Goal: Check status: Check status

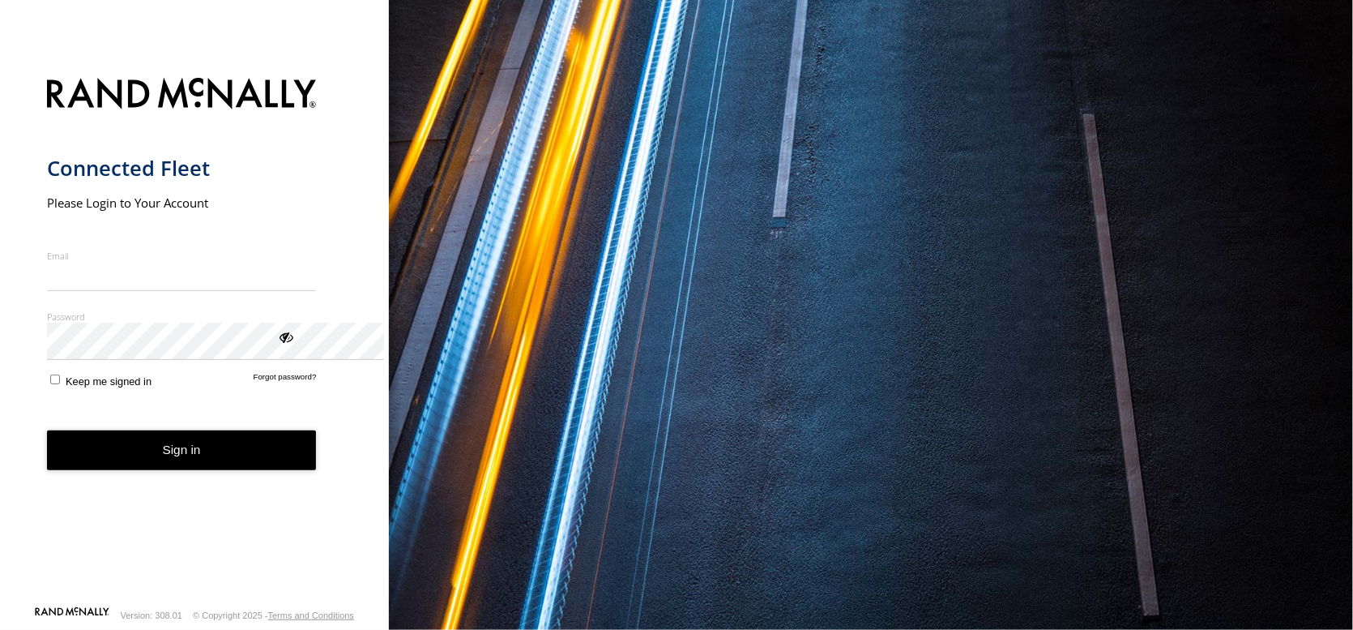
type input "**********"
click at [284, 470] on button "Sign in" at bounding box center [182, 450] width 270 height 40
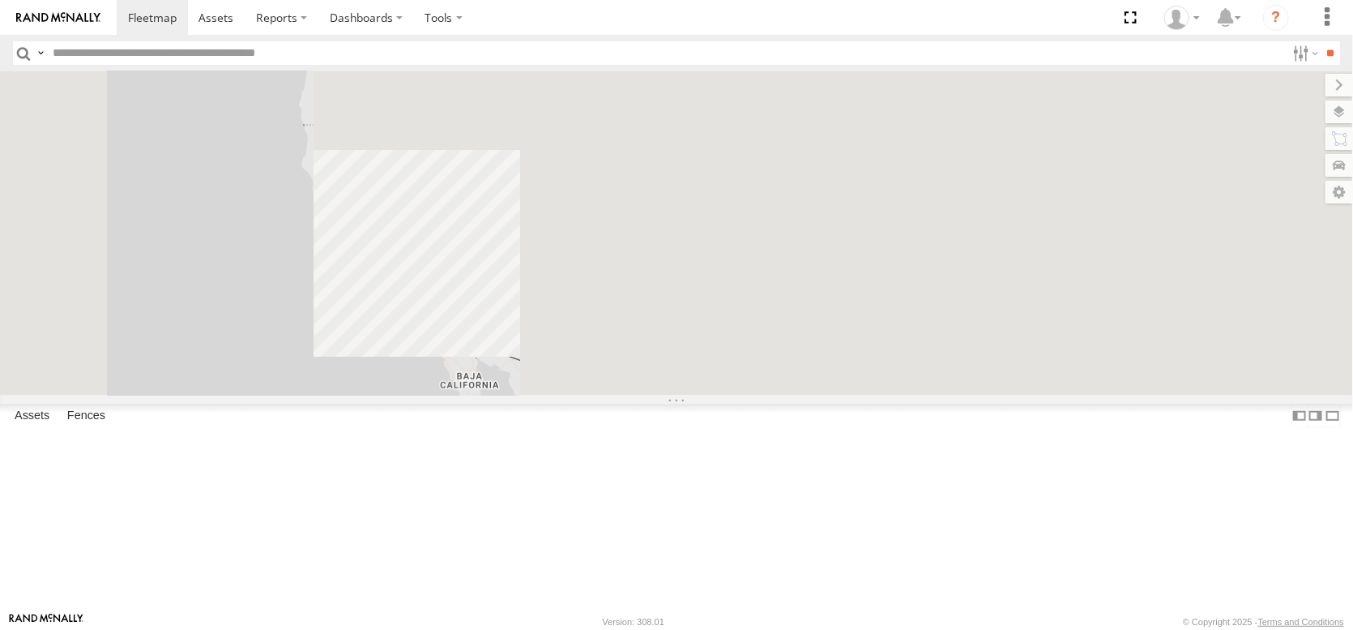
scroll to position [567, 0]
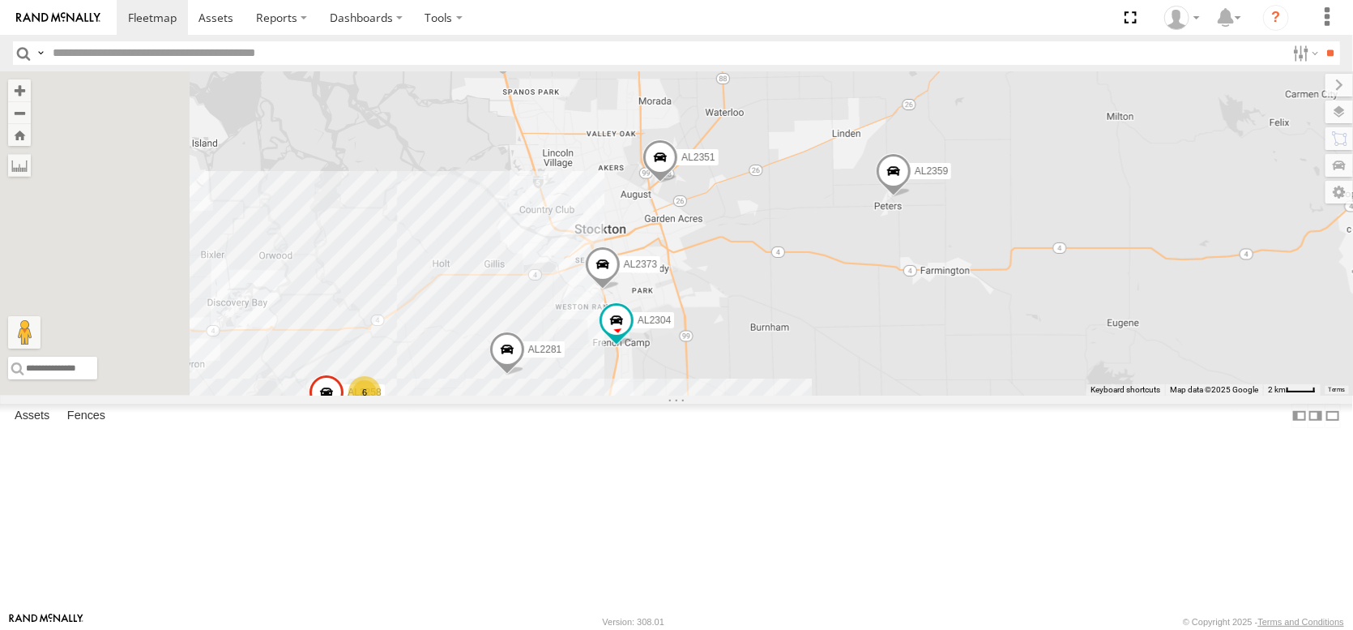
drag, startPoint x: 600, startPoint y: 374, endPoint x: 616, endPoint y: 419, distance: 47.9
click at [616, 395] on div "FRONTLOADER JD344H AL2330 AL2367 AL2286 AL2327 AL2359 AL2281 AL2351 AL2261 AL23…" at bounding box center [676, 233] width 1353 height 324
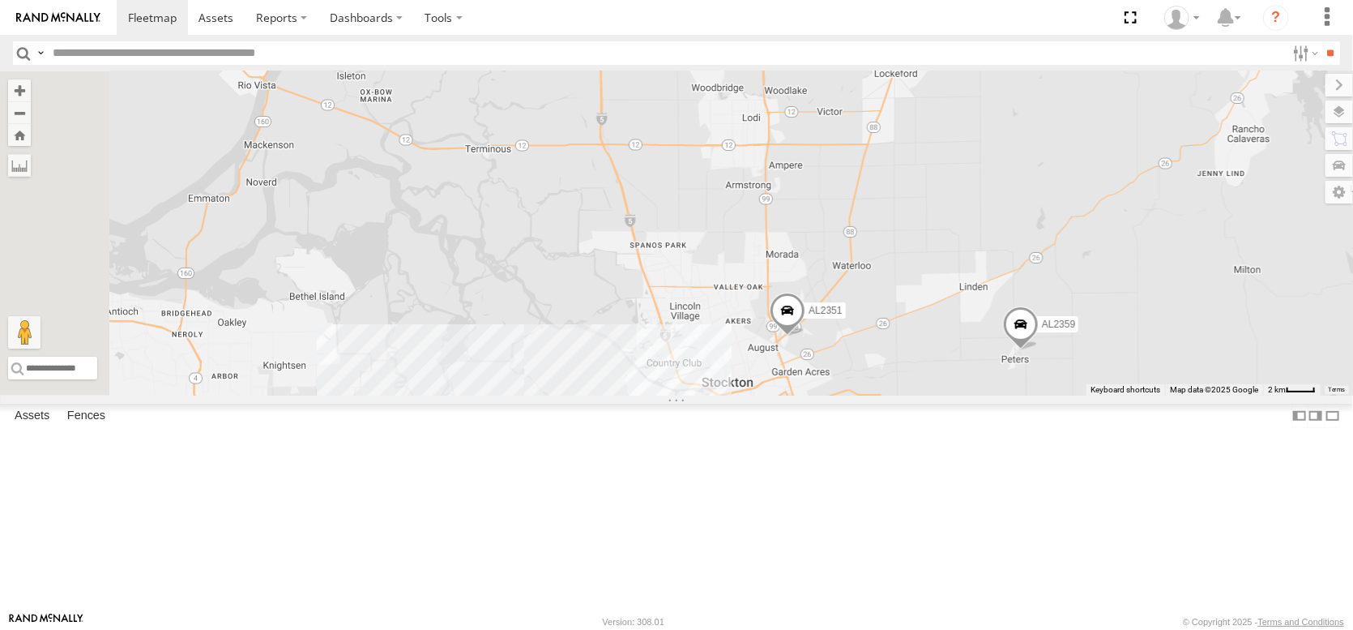
drag, startPoint x: 463, startPoint y: 209, endPoint x: 591, endPoint y: 372, distance: 207.2
click at [591, 372] on div "FRONTLOADER JD344H AL2330 AL2367 AL2286 AL2327 AL2359 AL2281 AL2351 AL2261 AL23…" at bounding box center [676, 233] width 1353 height 324
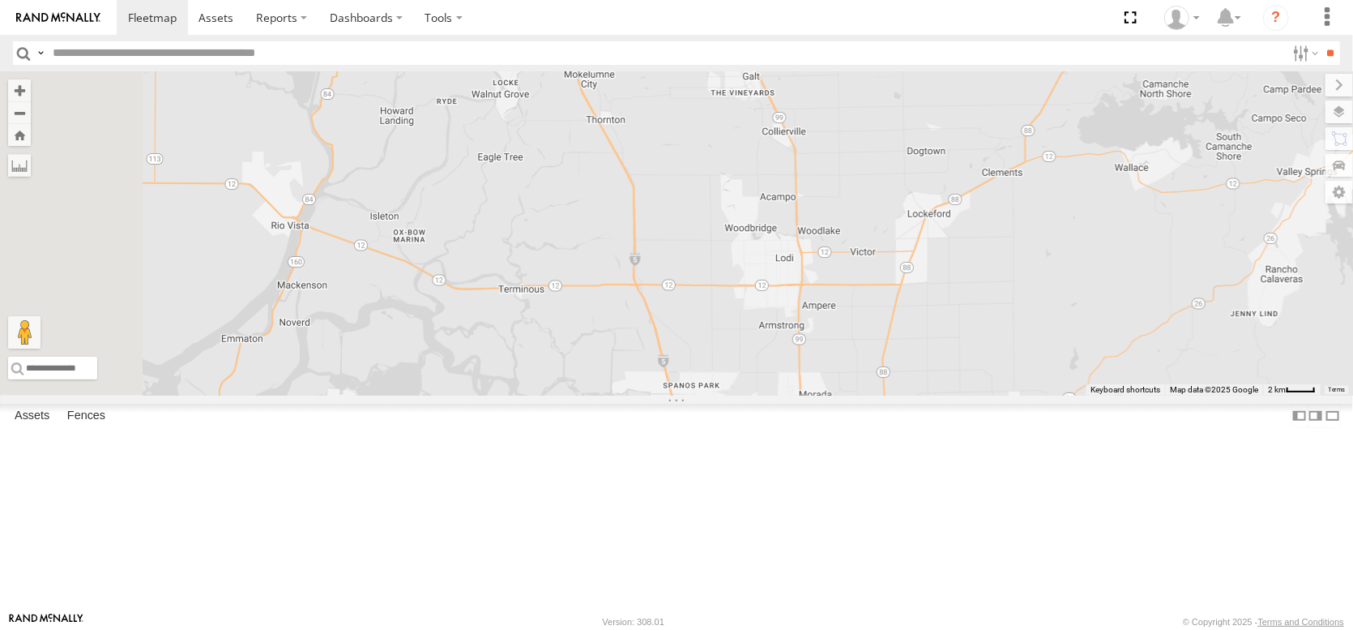
drag, startPoint x: 528, startPoint y: 310, endPoint x: 535, endPoint y: 336, distance: 27.5
click at [535, 336] on div "FRONTLOADER JD344H AL2330 AL2367 AL2286 AL2327 AL2359 AL2281 AL2351 AL2261 AL23…" at bounding box center [676, 233] width 1353 height 324
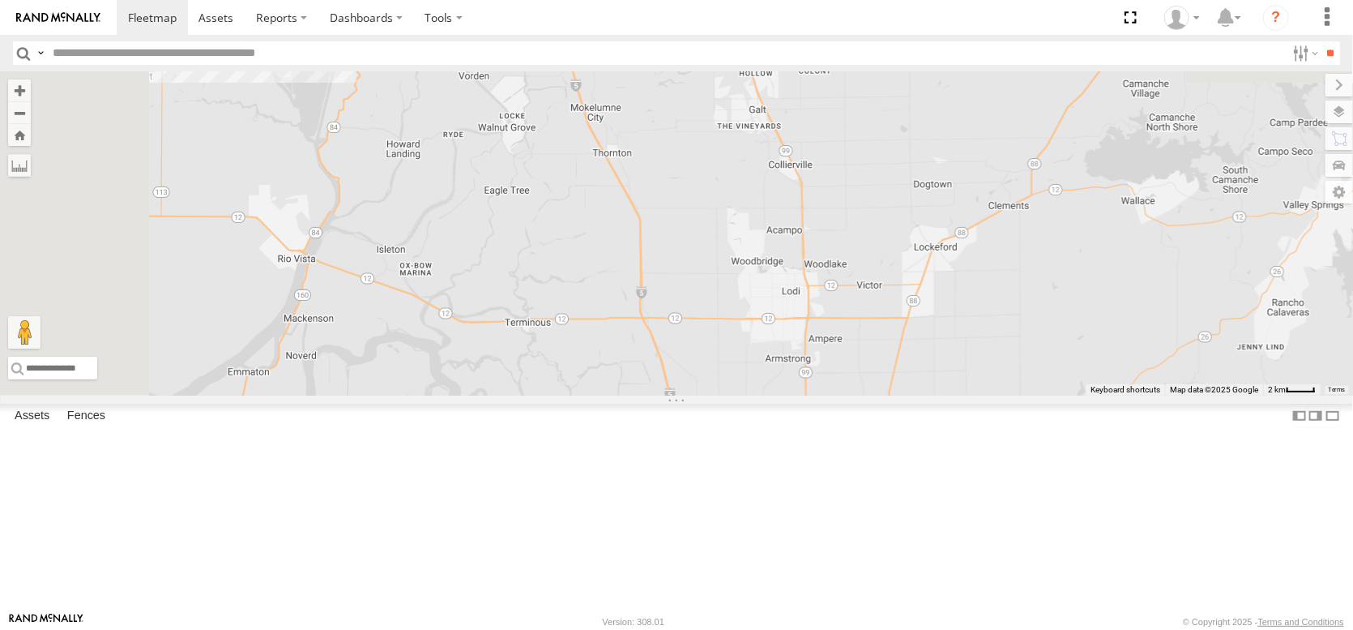
click at [416, 324] on div "FRONTLOADER JD344H AL2330 AL2367 AL2286 AL2327 AL2359 AL2281 AL2351 AL2261 AL23…" at bounding box center [676, 233] width 1353 height 324
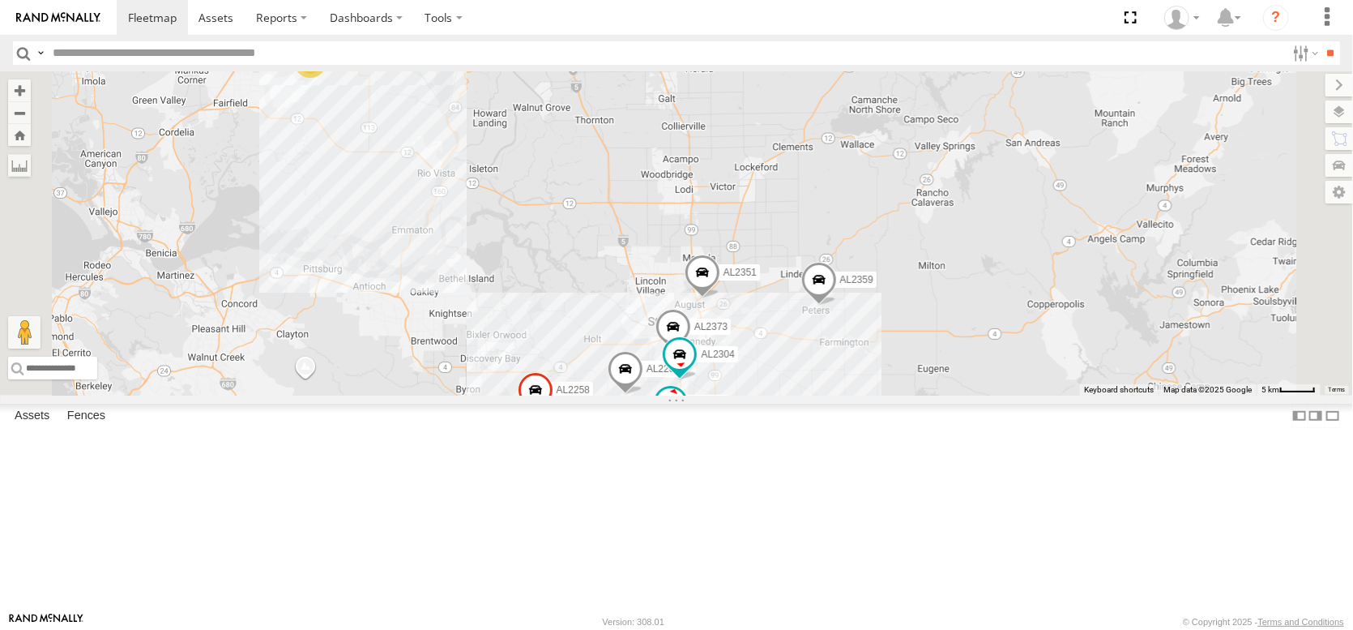
drag, startPoint x: 855, startPoint y: 489, endPoint x: 704, endPoint y: 227, distance: 302.7
click at [704, 227] on div "FRONTLOADER JD344H AL2330 AL2367 AL2286 AL2327 AL2359 AL2281 AL2351 AL2372 AL22…" at bounding box center [676, 233] width 1353 height 324
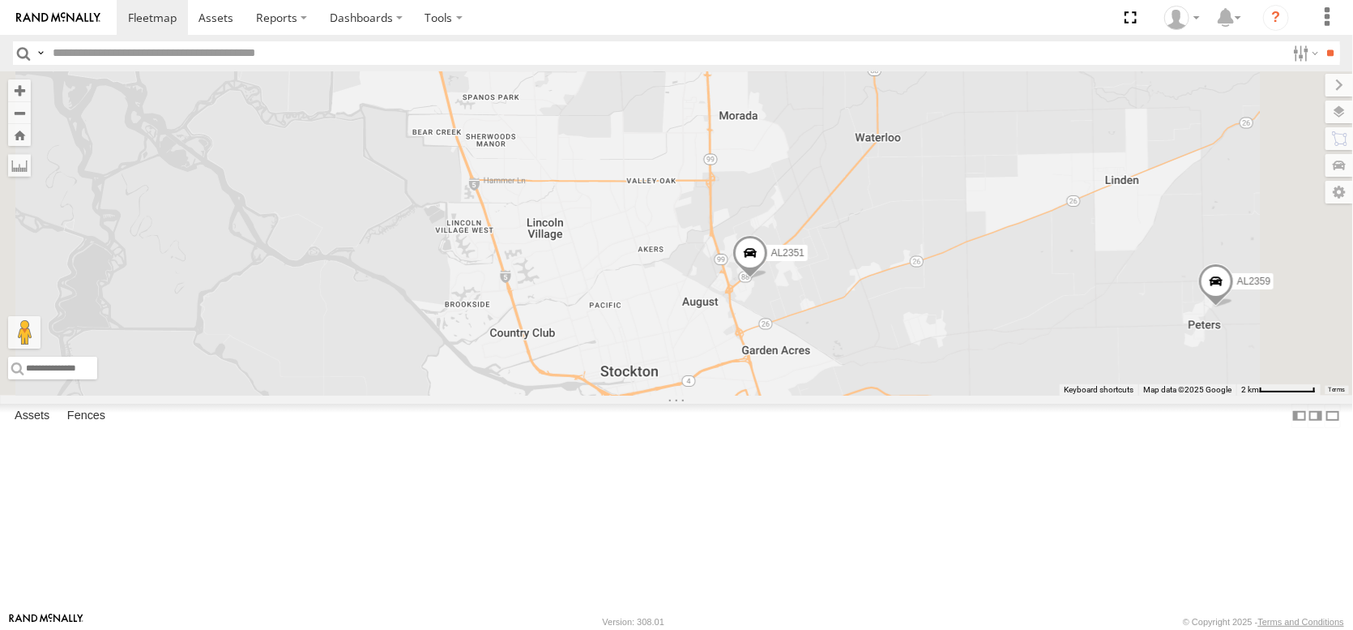
drag, startPoint x: 683, startPoint y: 403, endPoint x: 674, endPoint y: 567, distance: 164.7
click at [679, 395] on div "FRONTLOADER JD344H AL2330 AL2367 AL2286 AL2327 AL2359 AL2281 AL2351 AL2372 AL22…" at bounding box center [676, 233] width 1353 height 324
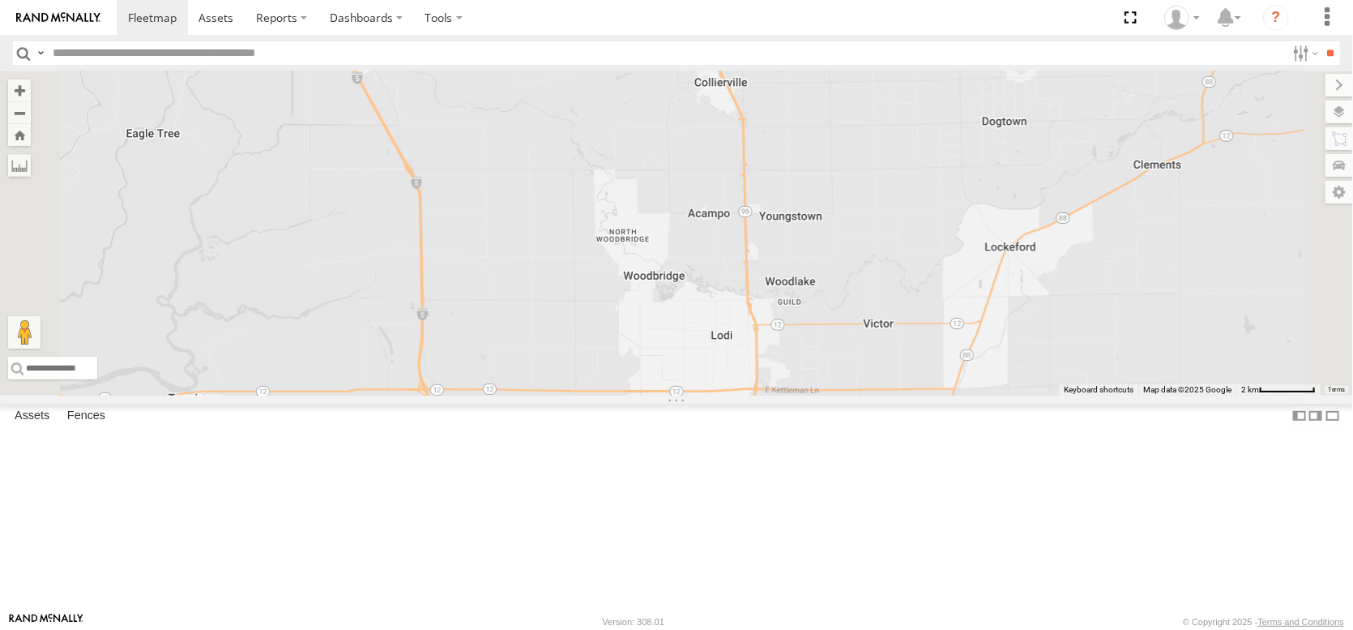
drag, startPoint x: 584, startPoint y: 334, endPoint x: 653, endPoint y: 593, distance: 268.3
click at [653, 395] on div "FRONTLOADER JD344H AL2330 AL2367 AL2286 AL2327 AL2359 AL2281 AL2351 AL2372 AL22…" at bounding box center [676, 233] width 1353 height 324
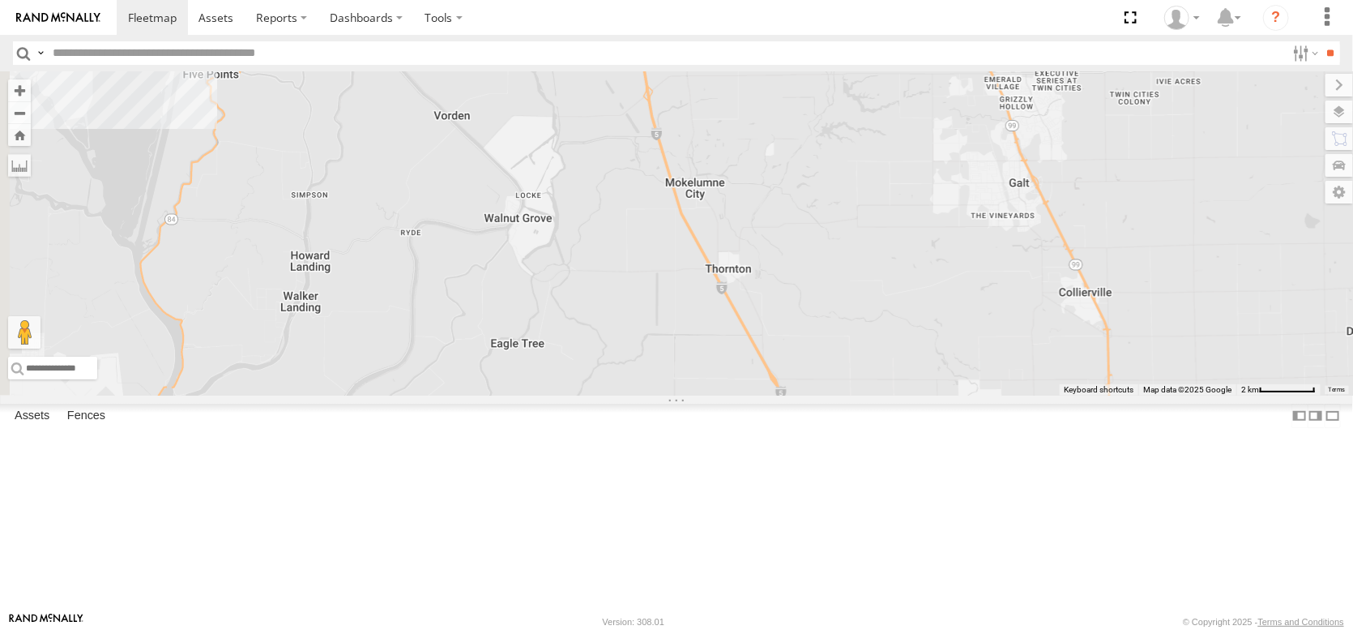
drag, startPoint x: 564, startPoint y: 443, endPoint x: 856, endPoint y: 662, distance: 364.6
click at [856, 629] on html at bounding box center [676, 315] width 1353 height 630
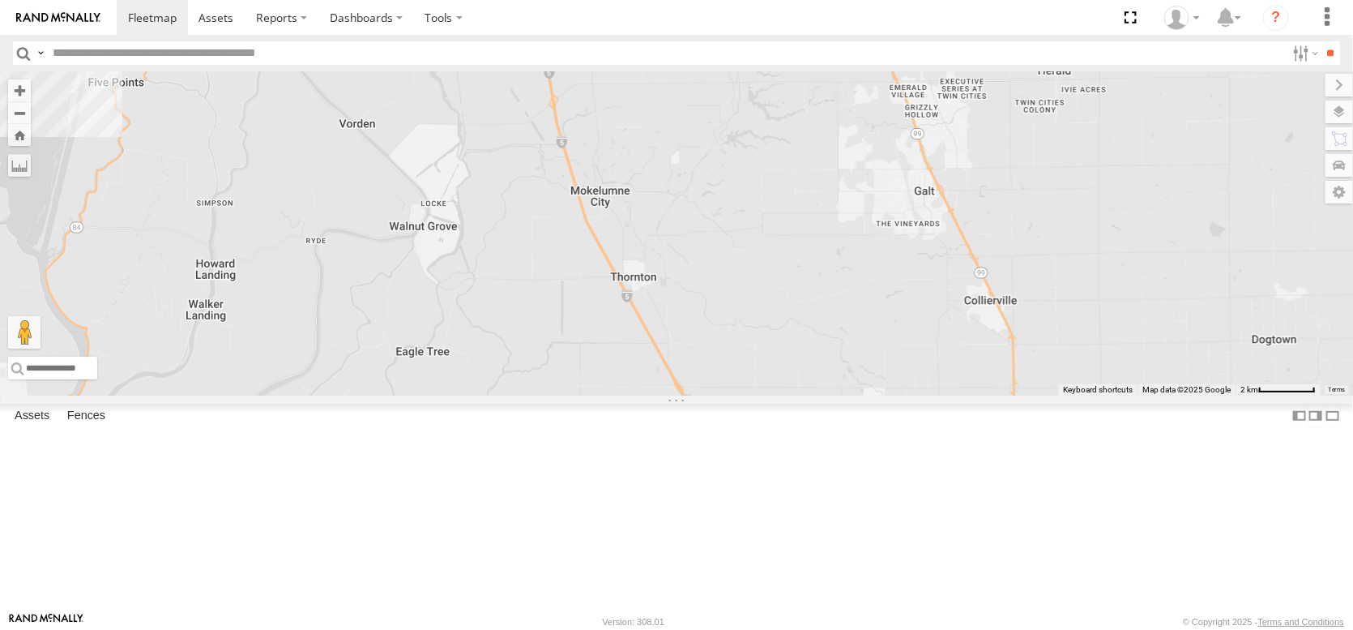
drag, startPoint x: 700, startPoint y: 459, endPoint x: 711, endPoint y: 493, distance: 36.6
click at [711, 395] on div "FRONTLOADER JD344H AL2330 AL2367 AL2286 AL2327 AL2359 AL2281 AL2351 AL2372 AL22…" at bounding box center [676, 233] width 1353 height 324
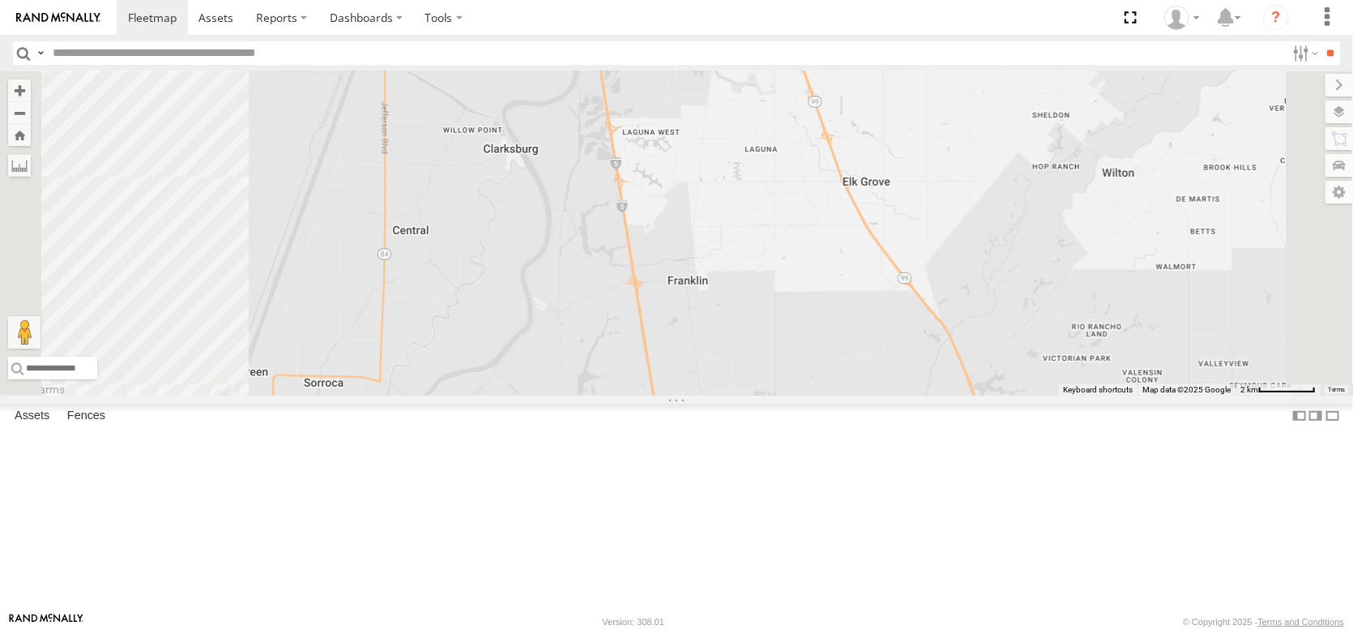
drag, startPoint x: 564, startPoint y: 320, endPoint x: 647, endPoint y: 532, distance: 227.4
click at [647, 395] on div "FRONTLOADER JD344H AL2330 AL2367 AL2286 AL2327 AL2359 AL2281 AL2351 AL2372 AL22…" at bounding box center [676, 233] width 1353 height 324
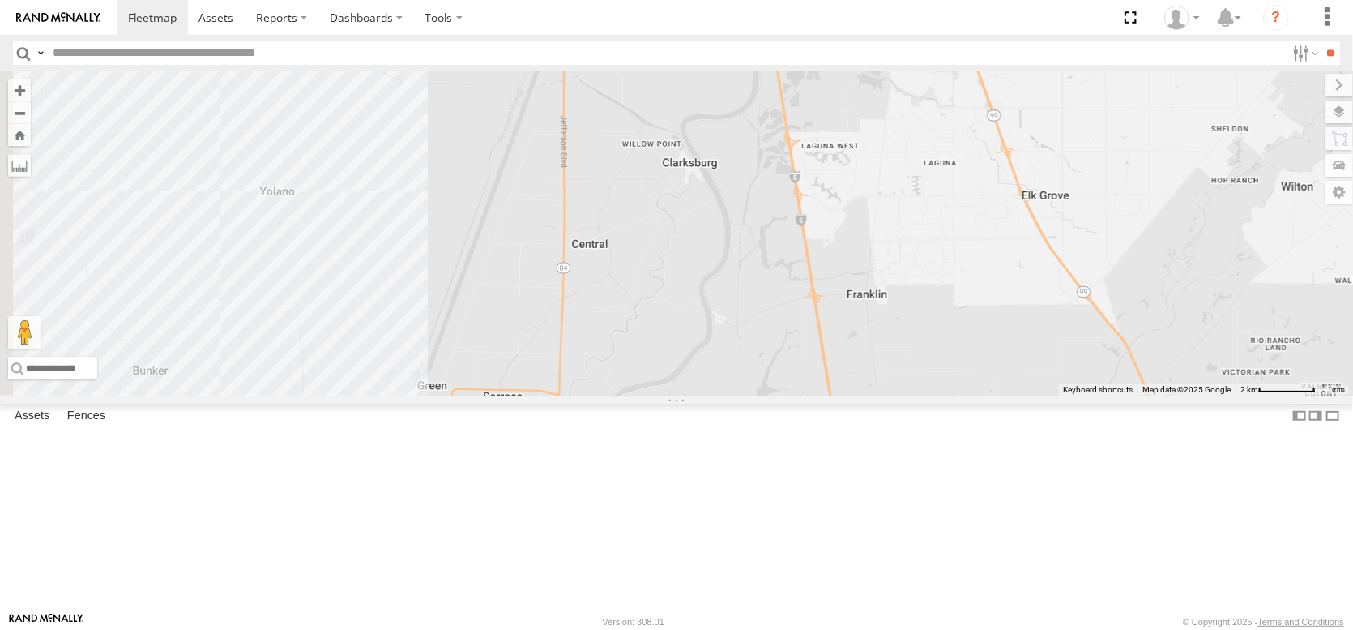
drag, startPoint x: 583, startPoint y: 448, endPoint x: 750, endPoint y: 399, distance: 174.1
click at [750, 395] on div "FRONTLOADER JD344H AL2330 AL2367 AL2286 AL2327 AL2359 AL2281 AL2351 AL2372 AL22…" at bounding box center [676, 233] width 1353 height 324
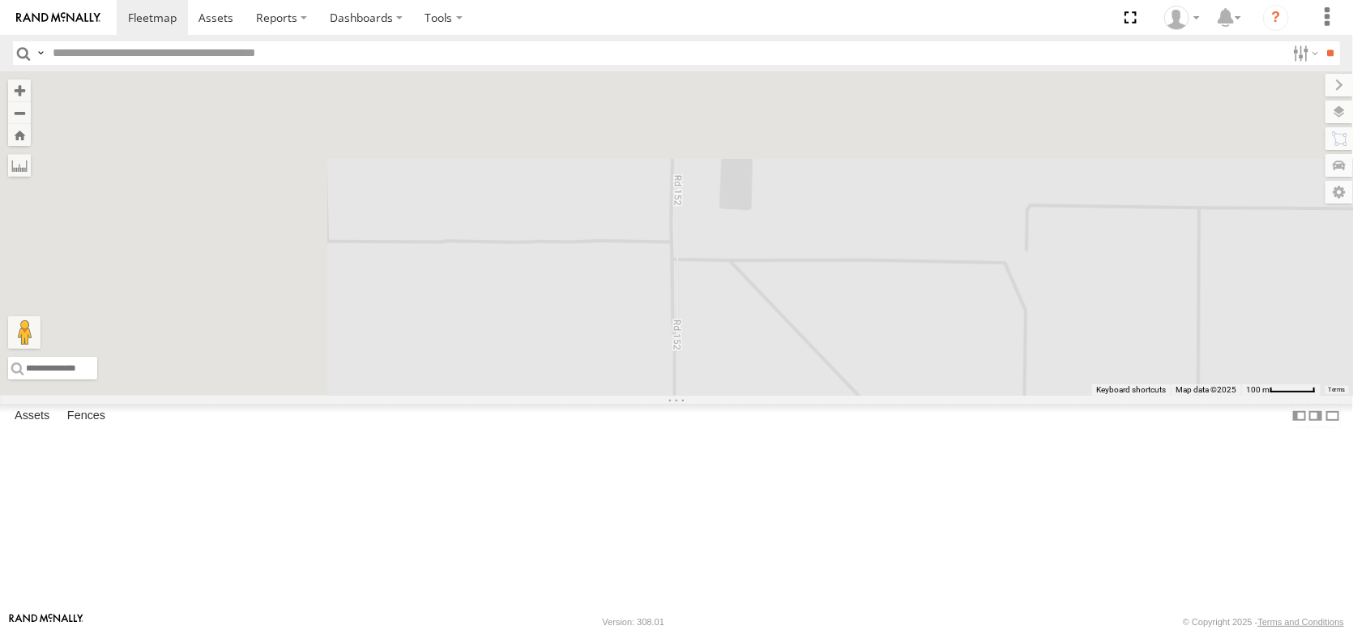
drag, startPoint x: 769, startPoint y: 540, endPoint x: 877, endPoint y: 662, distance: 163.0
click at [877, 629] on html at bounding box center [676, 315] width 1353 height 630
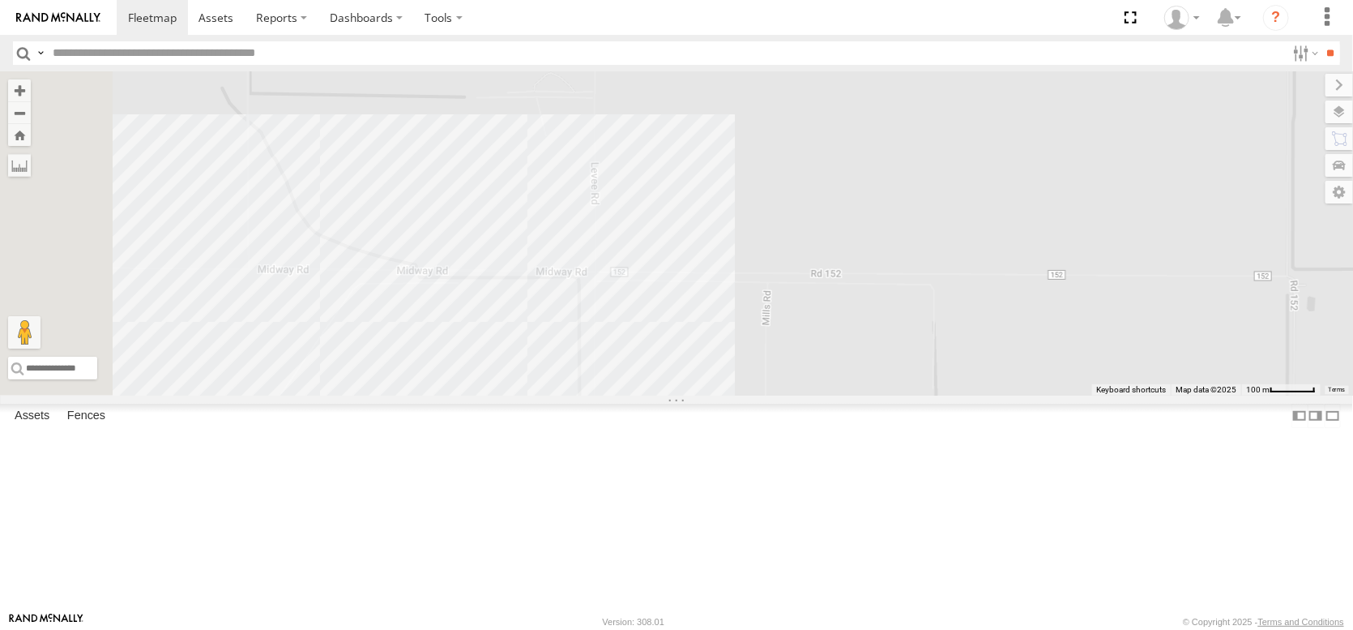
drag, startPoint x: 724, startPoint y: 468, endPoint x: 925, endPoint y: 325, distance: 245.7
click at [925, 325] on div "FRONTLOADER JD344H AL2330 AL2367 AL2286 AL2327 AL2359 AL2281 AL2351 AL2372 AL22…" at bounding box center [676, 233] width 1353 height 324
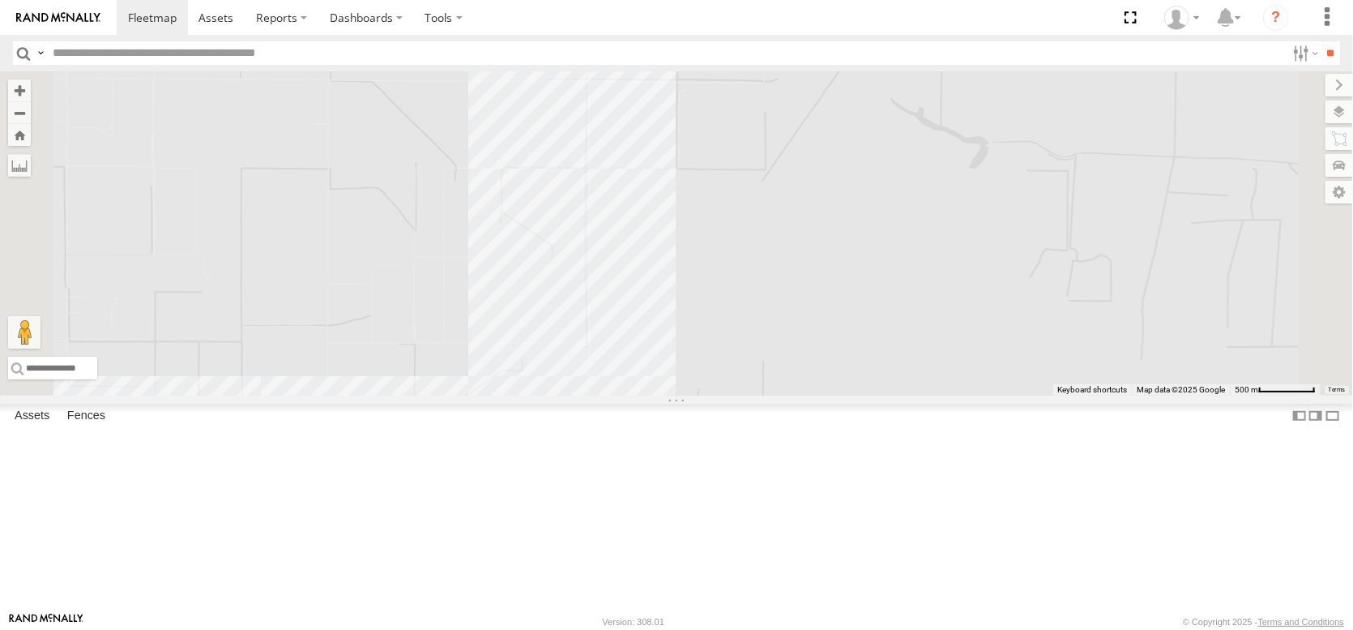
drag, startPoint x: 851, startPoint y: 369, endPoint x: 748, endPoint y: 591, distance: 244.0
click at [748, 395] on div "FRONTLOADER JD344H AL2330 AL2367 AL2286 AL2327 AL2359 AL2281 AL2351 AL2372 AL22…" at bounding box center [676, 233] width 1353 height 324
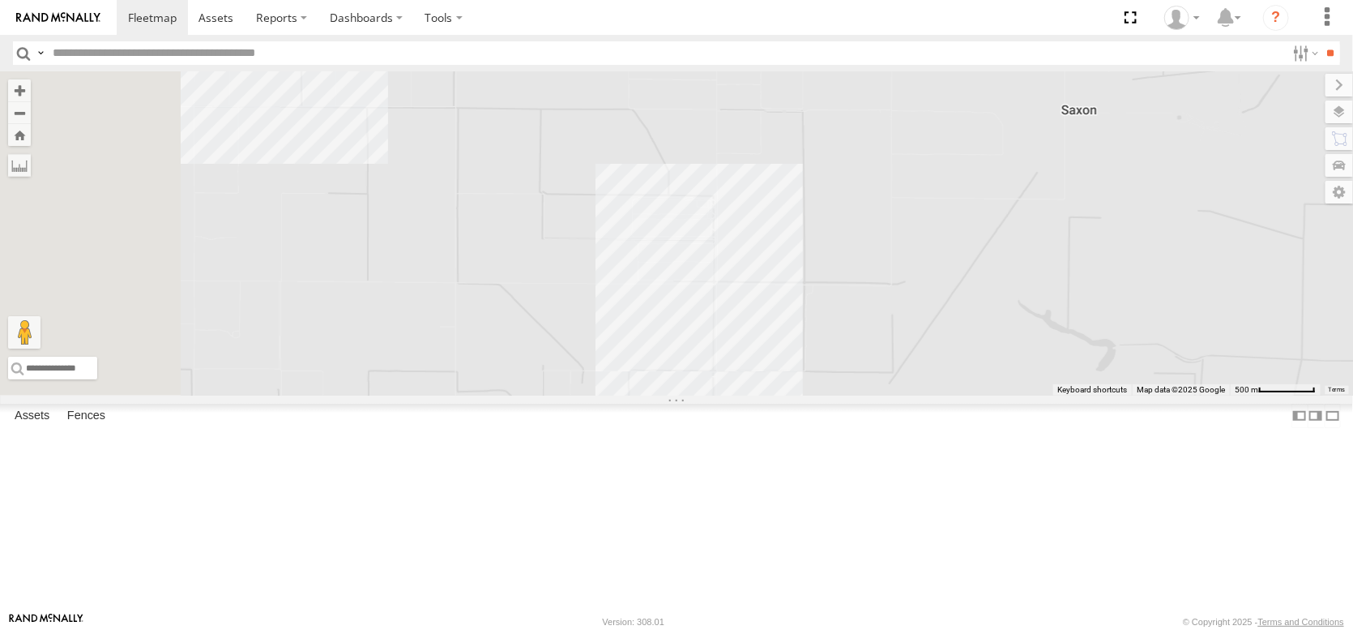
drag, startPoint x: 559, startPoint y: 377, endPoint x: 666, endPoint y: 562, distance: 213.5
click at [666, 395] on div "FRONTLOADER JD344H AL2330 AL2367 AL2286 AL2327 AL2359 AL2281 AL2351 AL2372 AL22…" at bounding box center [676, 233] width 1353 height 324
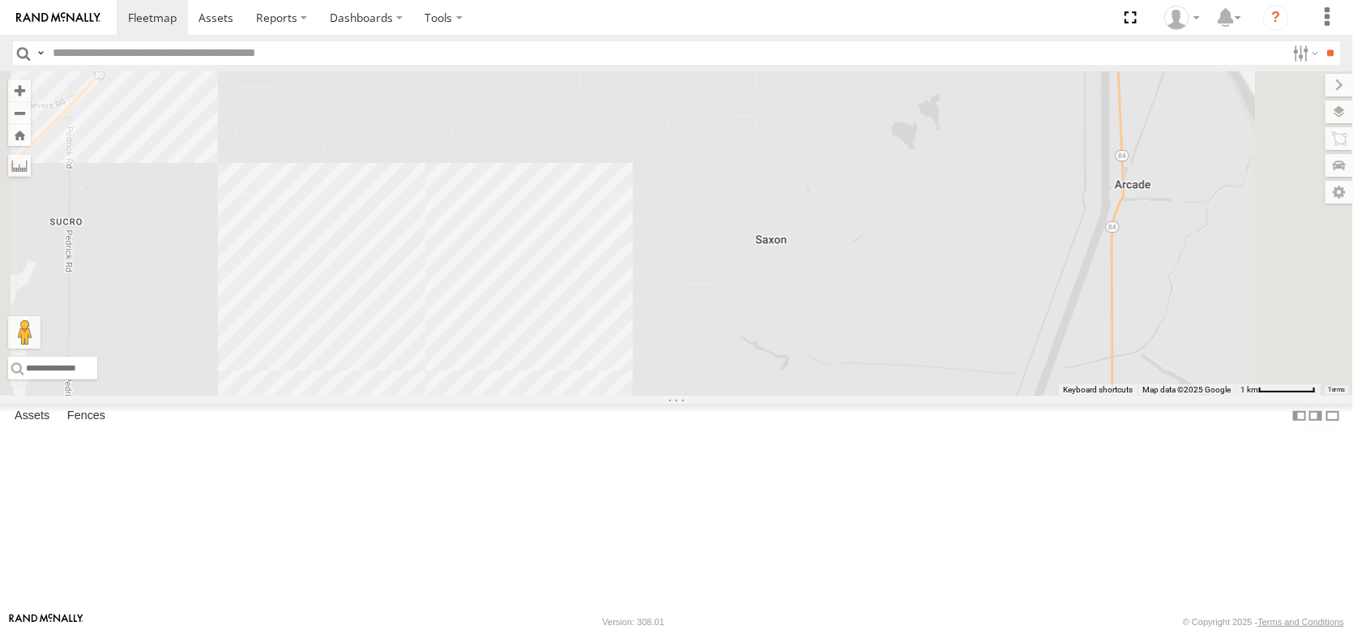
drag, startPoint x: 936, startPoint y: 477, endPoint x: 1003, endPoint y: 309, distance: 181.5
click at [997, 322] on div "FRONTLOADER JD344H AL2330 AL2367 AL2286 AL2327 AL2359 AL2281 AL2351 AL2372 AL22…" at bounding box center [676, 233] width 1353 height 324
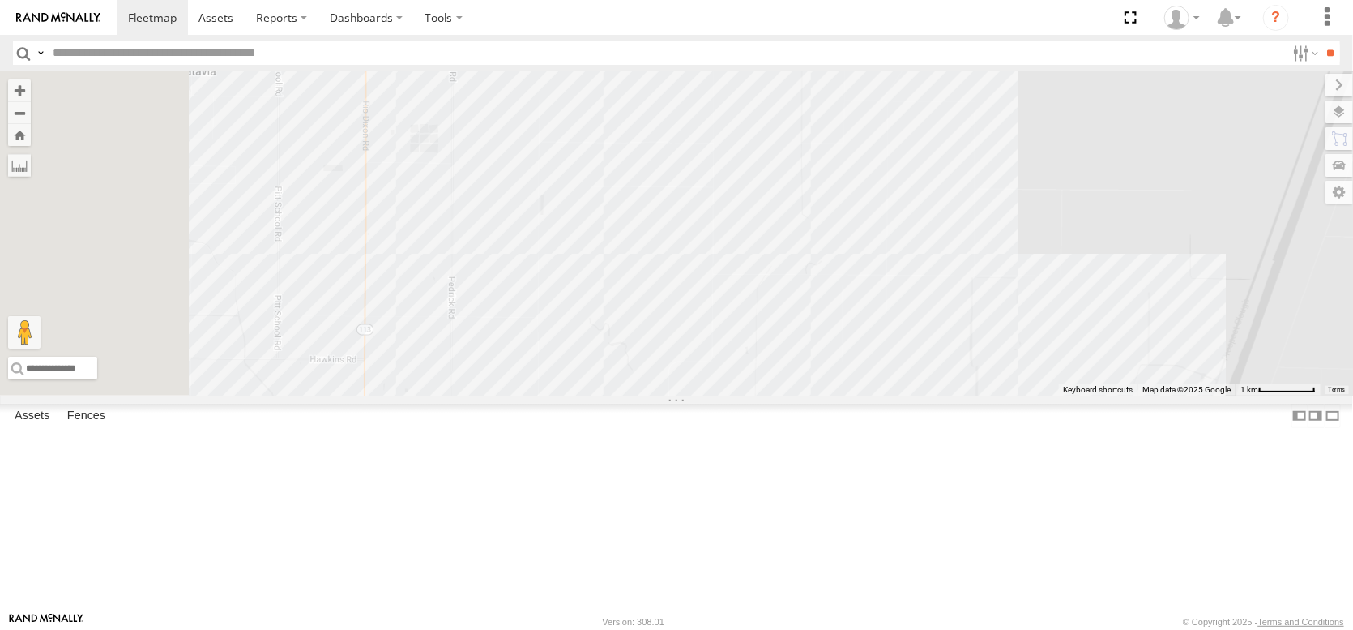
drag, startPoint x: 643, startPoint y: 586, endPoint x: 907, endPoint y: 369, distance: 341.9
click at [907, 369] on div "FRONTLOADER JD344H AL2330 AL2367 AL2286 AL2327 AL2359 AL2281 AL2351 AL2372 AL22…" at bounding box center [676, 233] width 1353 height 324
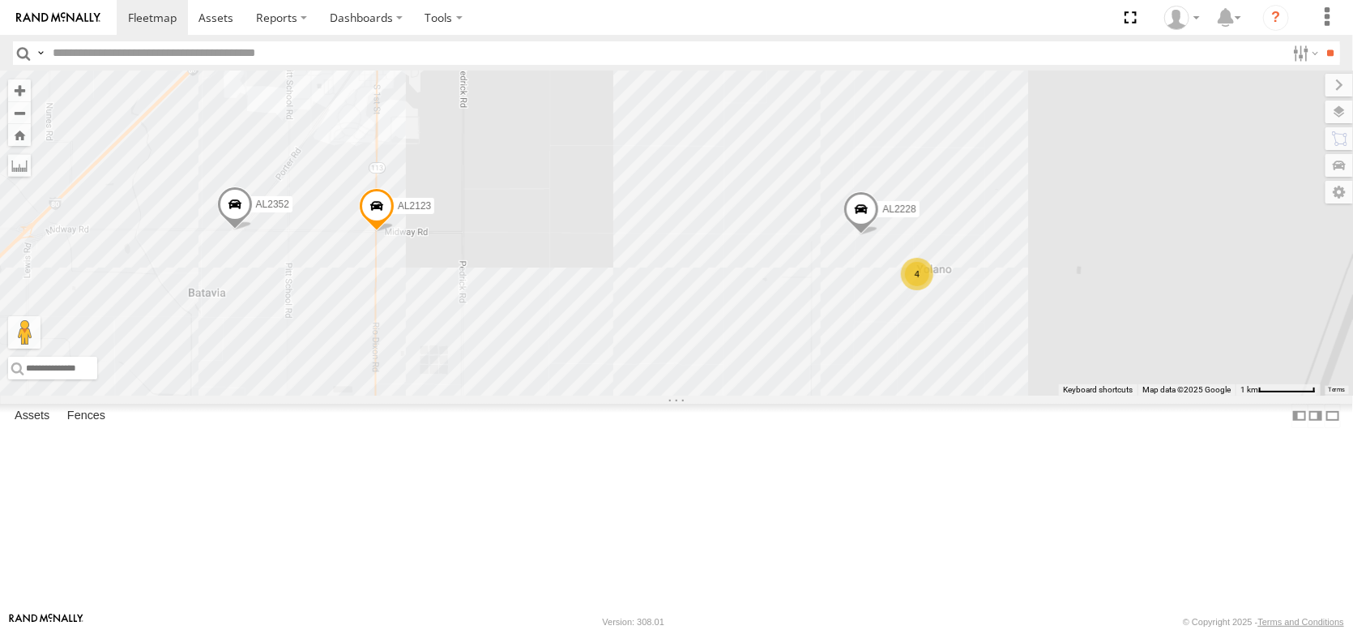
drag, startPoint x: 854, startPoint y: 299, endPoint x: 799, endPoint y: 567, distance: 273.8
click at [804, 395] on div "FRONTLOADER JD344H AL2330 AL2367 AL2286 AL2327 AL2359 AL2281 AL2351 AL2372 AL22…" at bounding box center [676, 233] width 1353 height 324
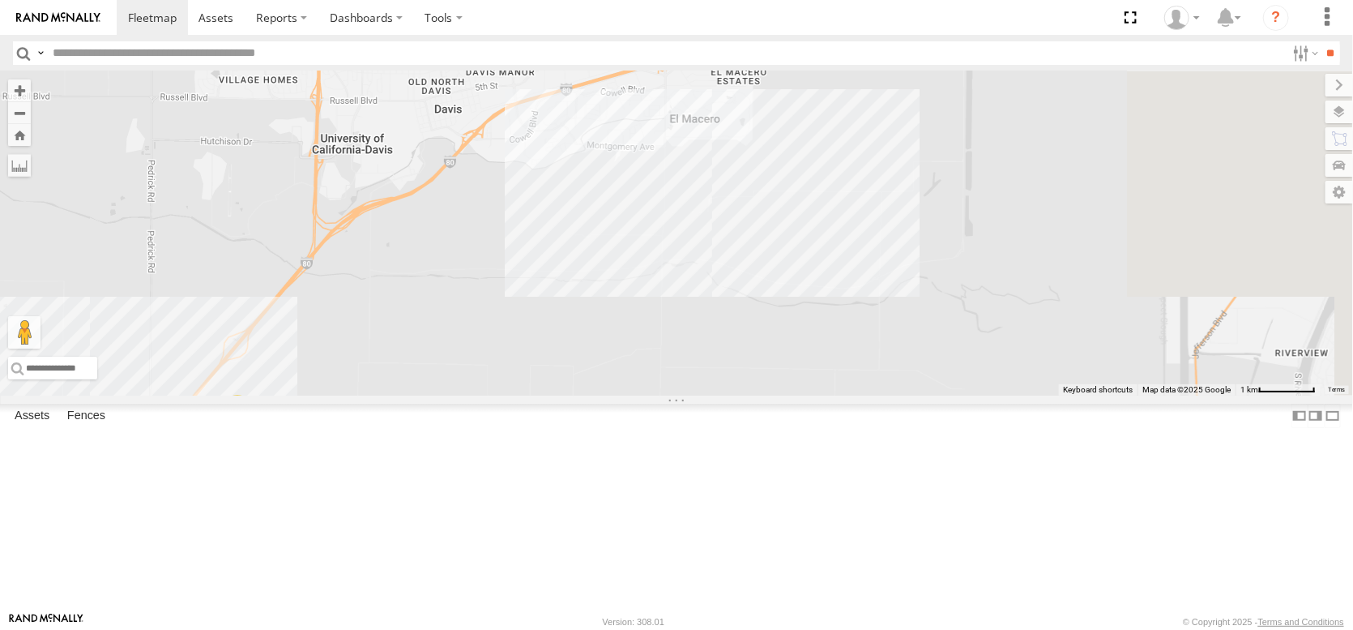
drag, startPoint x: 1053, startPoint y: 270, endPoint x: 752, endPoint y: 608, distance: 452.8
click at [752, 395] on div "FRONTLOADER JD344H AL2330 AL2367 AL2286 AL2327 AL2359 AL2281 AL2351 AL2372 AL22…" at bounding box center [676, 233] width 1353 height 324
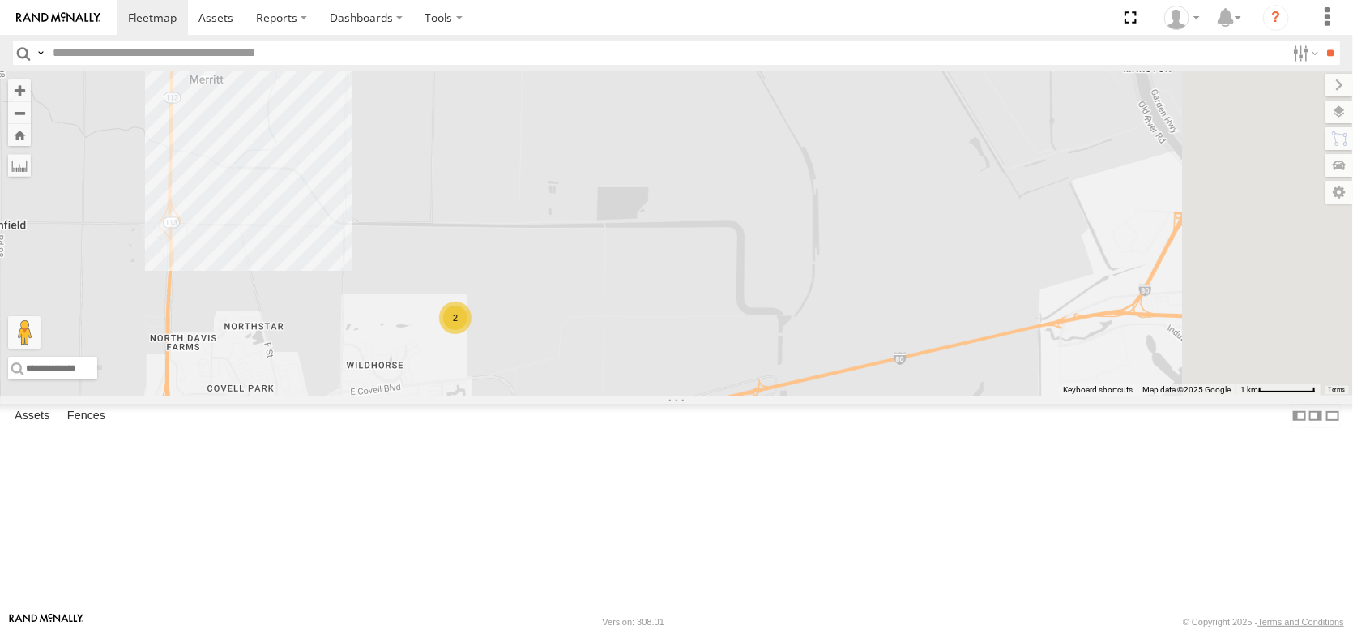
drag, startPoint x: 920, startPoint y: 330, endPoint x: 838, endPoint y: 662, distance: 342.3
click at [838, 629] on html at bounding box center [676, 315] width 1353 height 630
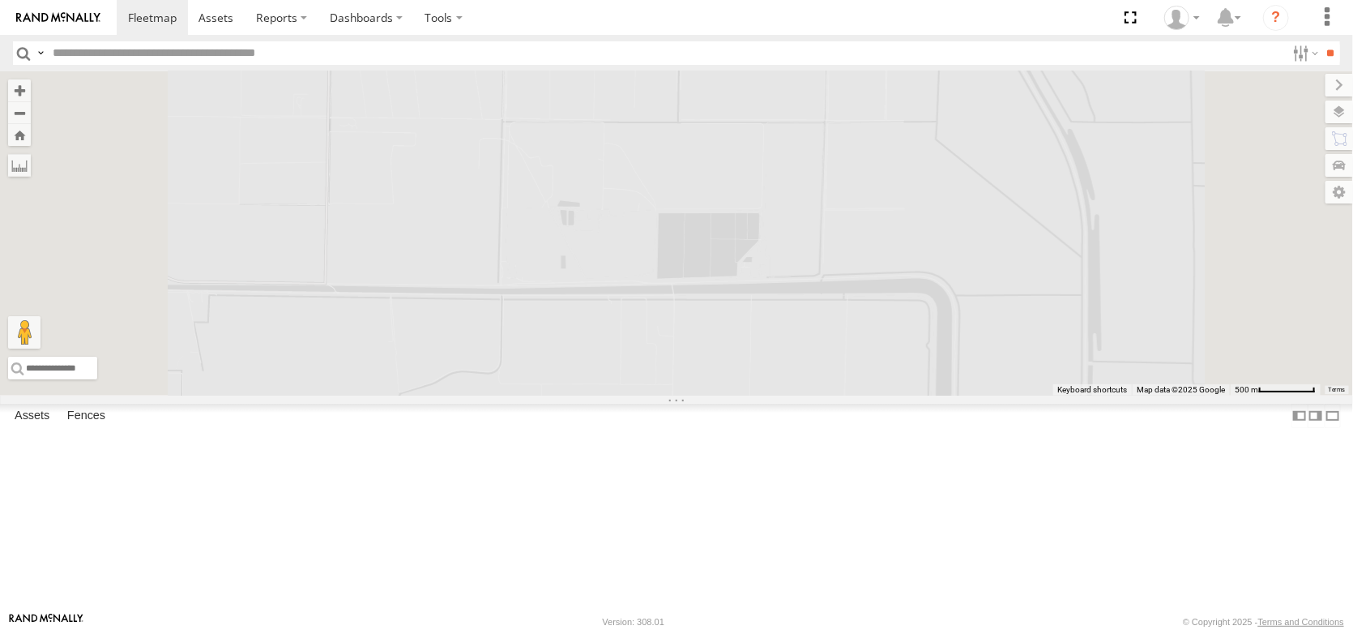
drag, startPoint x: 649, startPoint y: 253, endPoint x: 687, endPoint y: 550, distance: 299.8
click at [687, 395] on div "FRONTLOADER JD344H AL2330 AL2367 AL2286 AL2327 AL2359 AL2281 AL2351 AL2372 AL22…" at bounding box center [676, 233] width 1353 height 324
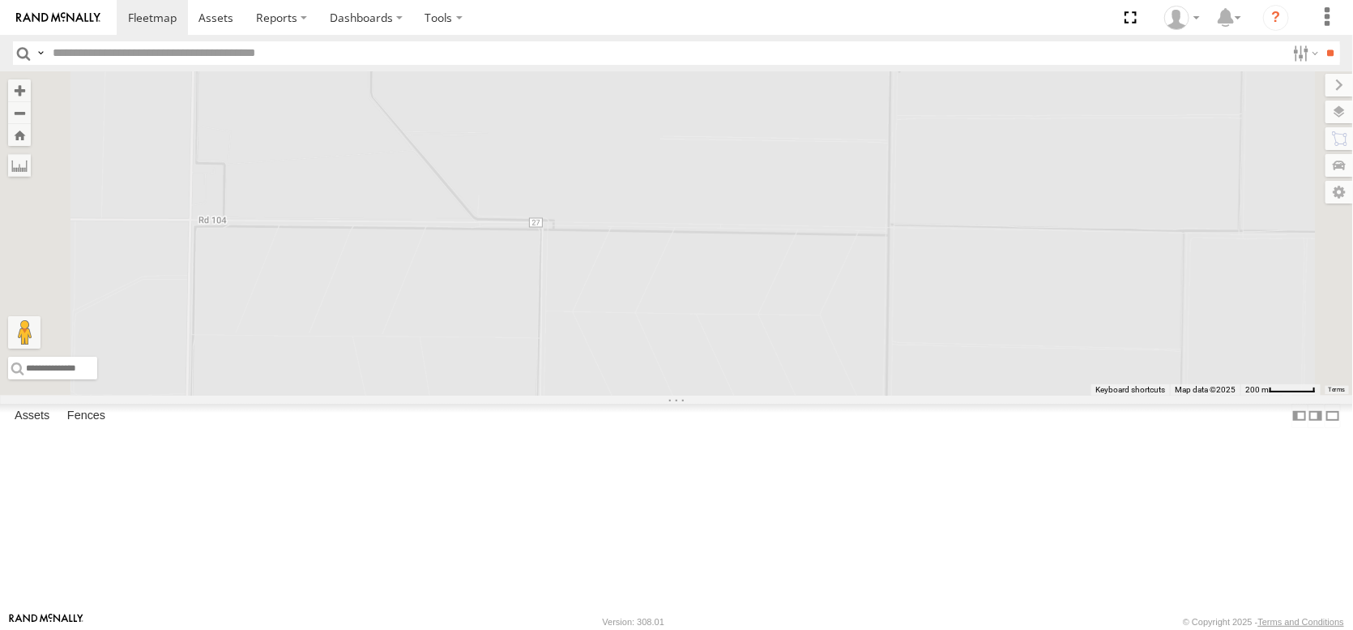
drag, startPoint x: 682, startPoint y: 338, endPoint x: 737, endPoint y: 646, distance: 312.7
click at [737, 629] on html at bounding box center [676, 315] width 1353 height 630
click at [1336, 122] on label at bounding box center [1323, 111] width 59 height 23
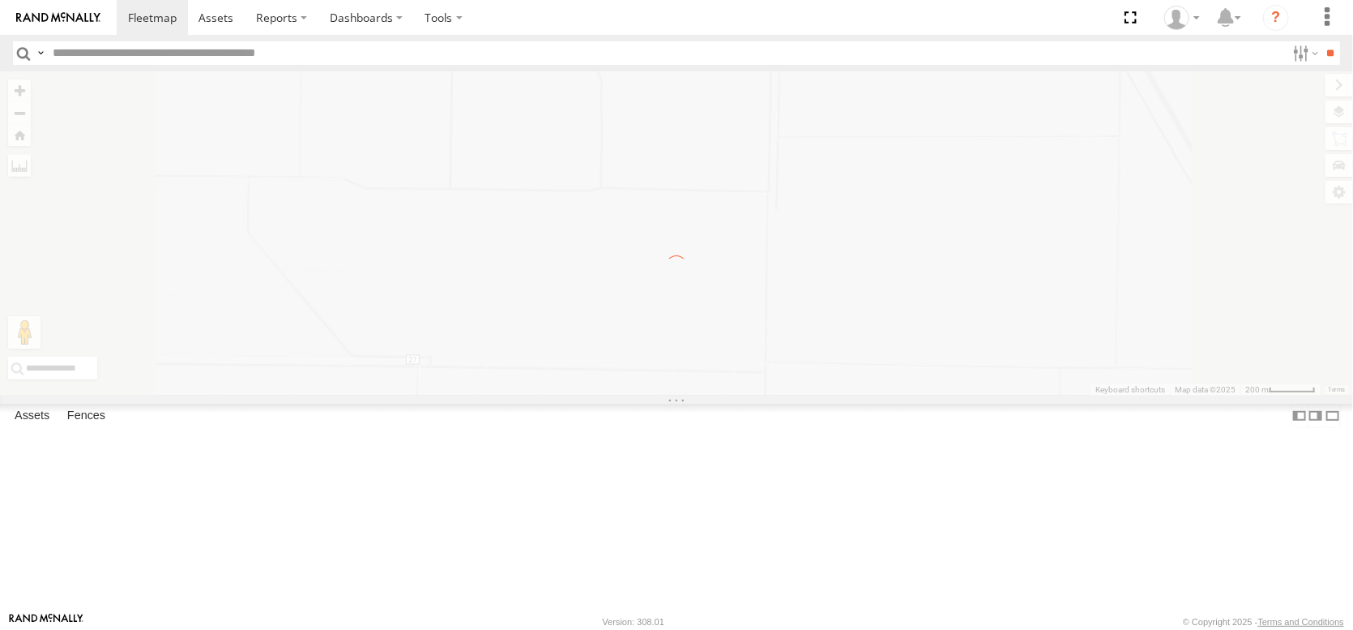
scroll to position [0, 0]
click at [0, 0] on span "Basemaps" at bounding box center [0, 0] width 0 height 0
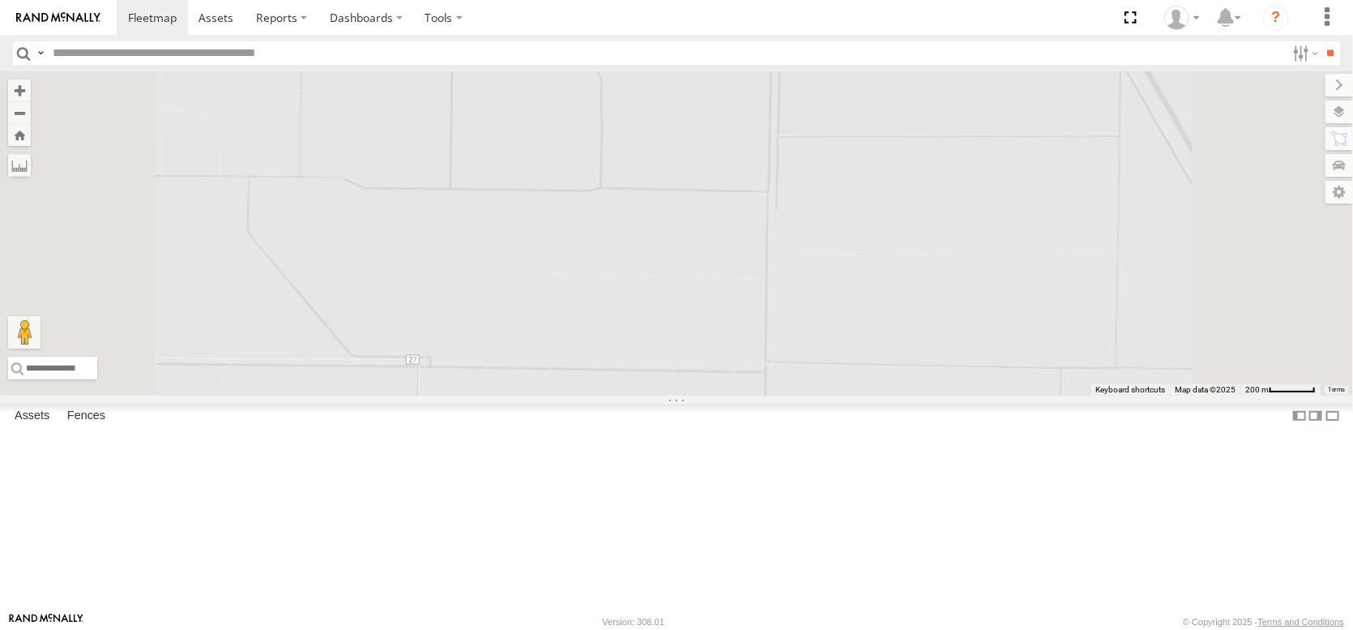
click at [0, 0] on span "Satellite + Roadmap" at bounding box center [0, 0] width 0 height 0
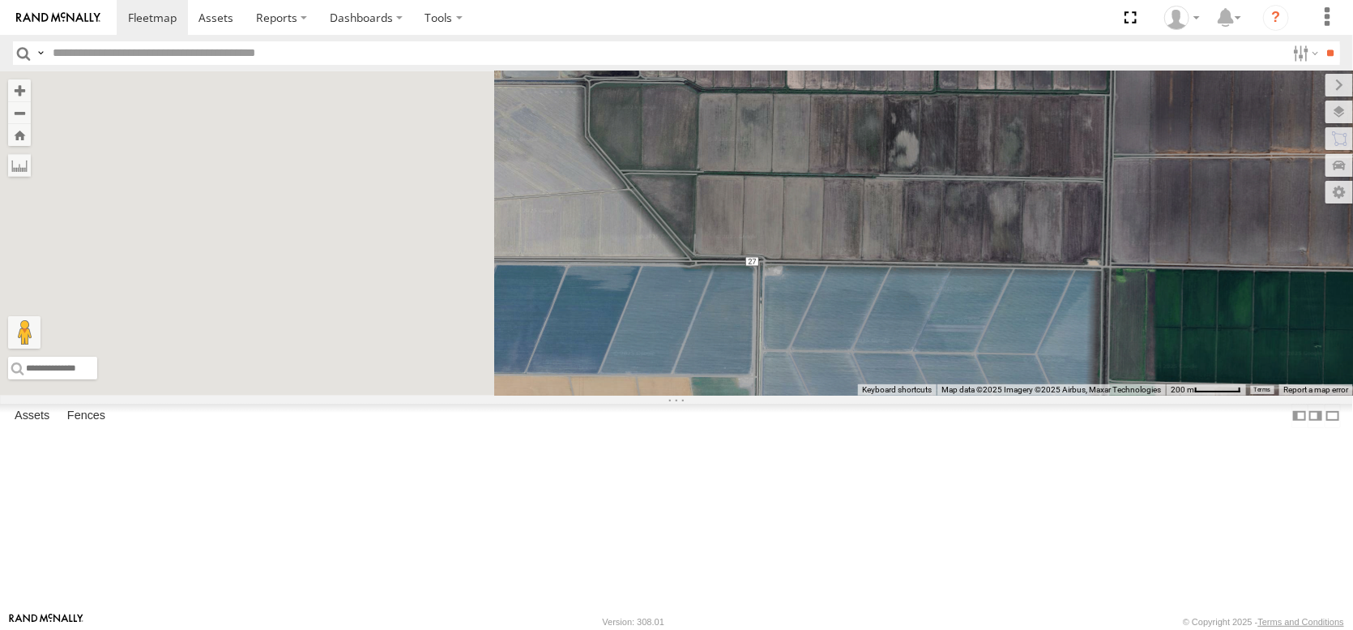
drag, startPoint x: 780, startPoint y: 442, endPoint x: 1080, endPoint y: 348, distance: 314.2
click at [1080, 348] on div at bounding box center [676, 233] width 1353 height 324
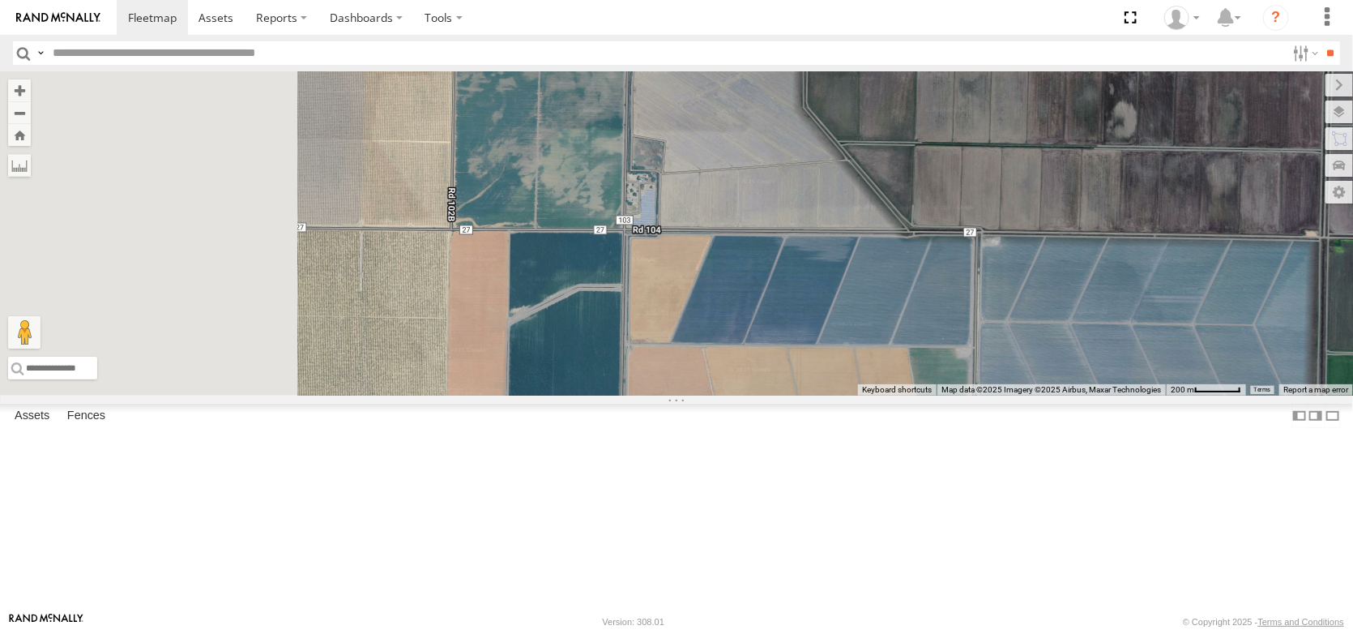
drag, startPoint x: 755, startPoint y: 390, endPoint x: 980, endPoint y: 361, distance: 227.1
click at [980, 361] on div at bounding box center [676, 233] width 1353 height 324
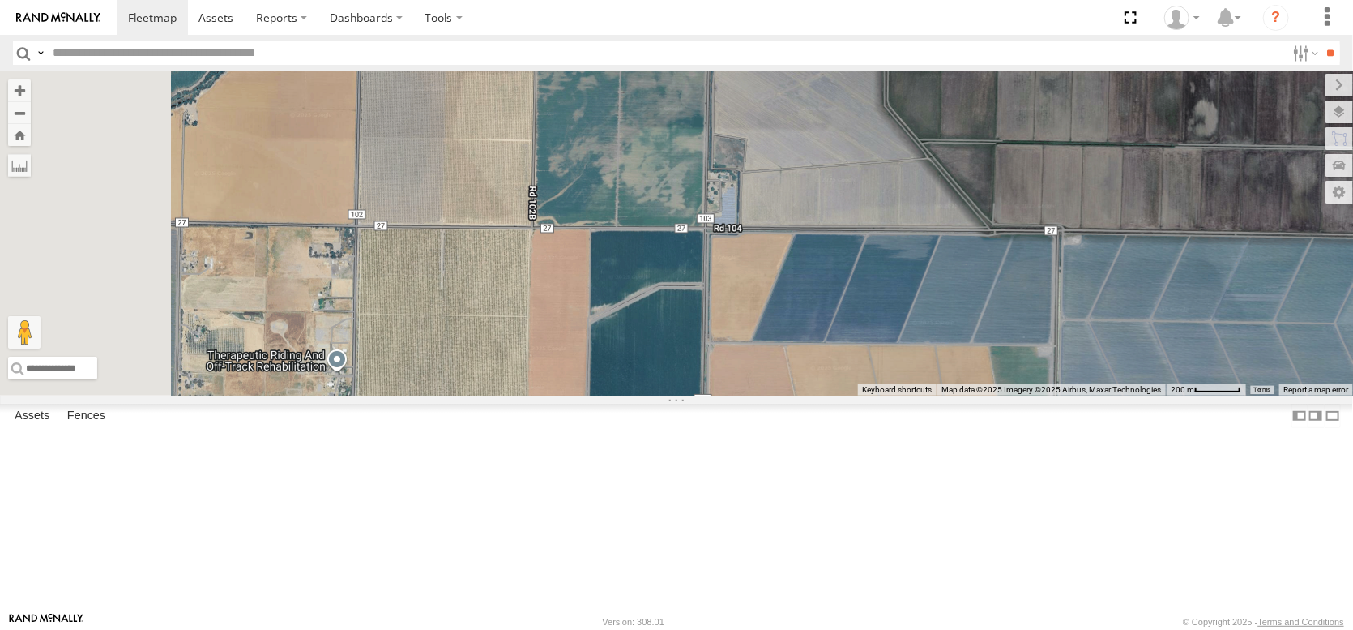
drag, startPoint x: 669, startPoint y: 356, endPoint x: 741, endPoint y: 358, distance: 71.3
click at [741, 358] on div at bounding box center [676, 233] width 1353 height 324
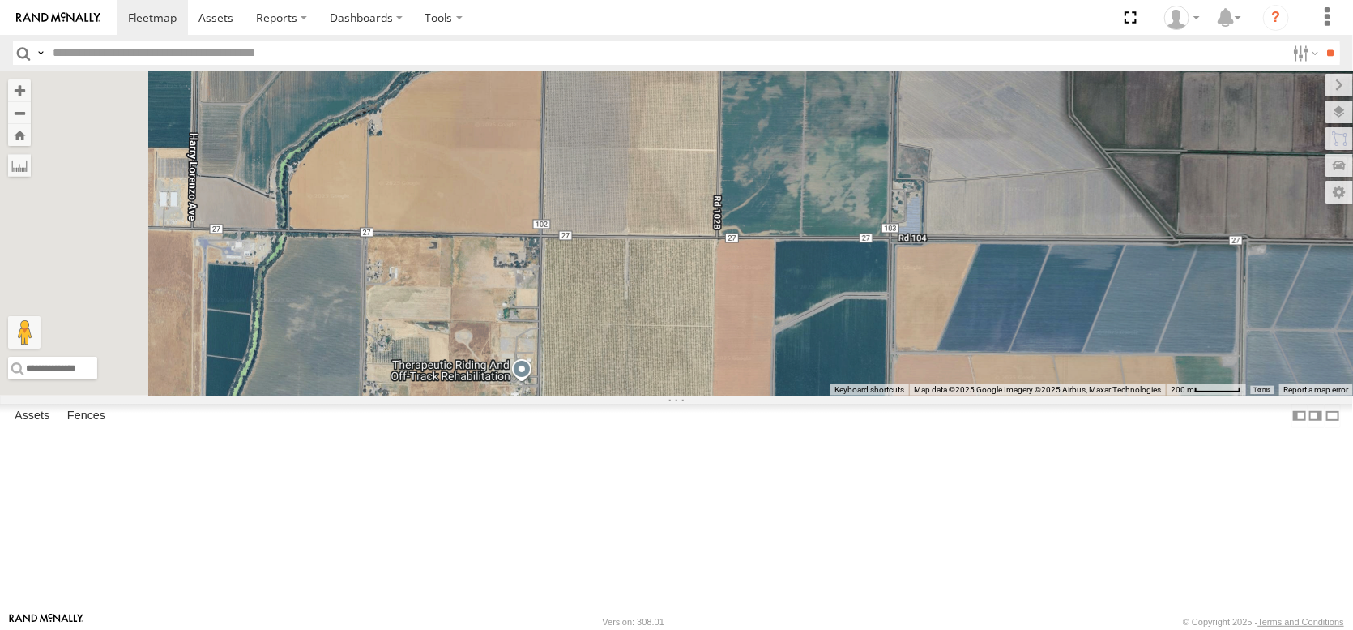
drag, startPoint x: 561, startPoint y: 390, endPoint x: 725, endPoint y: 331, distance: 174.8
click at [725, 331] on div at bounding box center [676, 233] width 1353 height 324
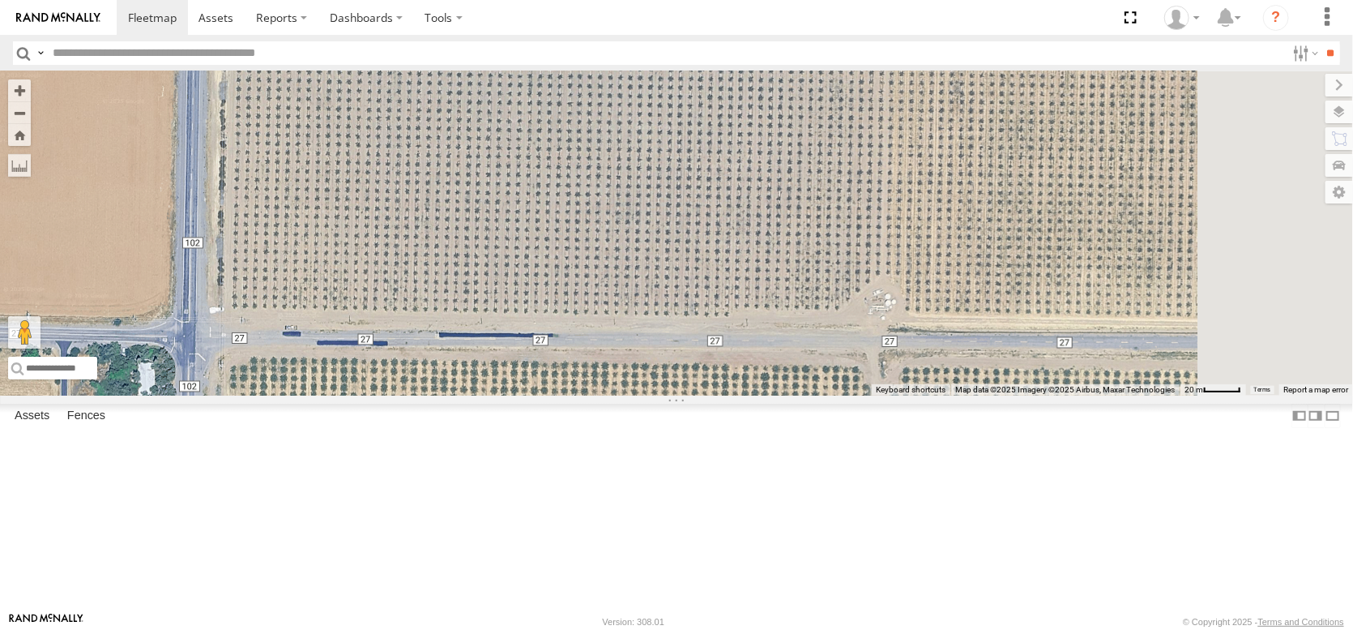
drag, startPoint x: 747, startPoint y: 442, endPoint x: 659, endPoint y: 468, distance: 92.0
click at [659, 395] on div at bounding box center [676, 233] width 1353 height 324
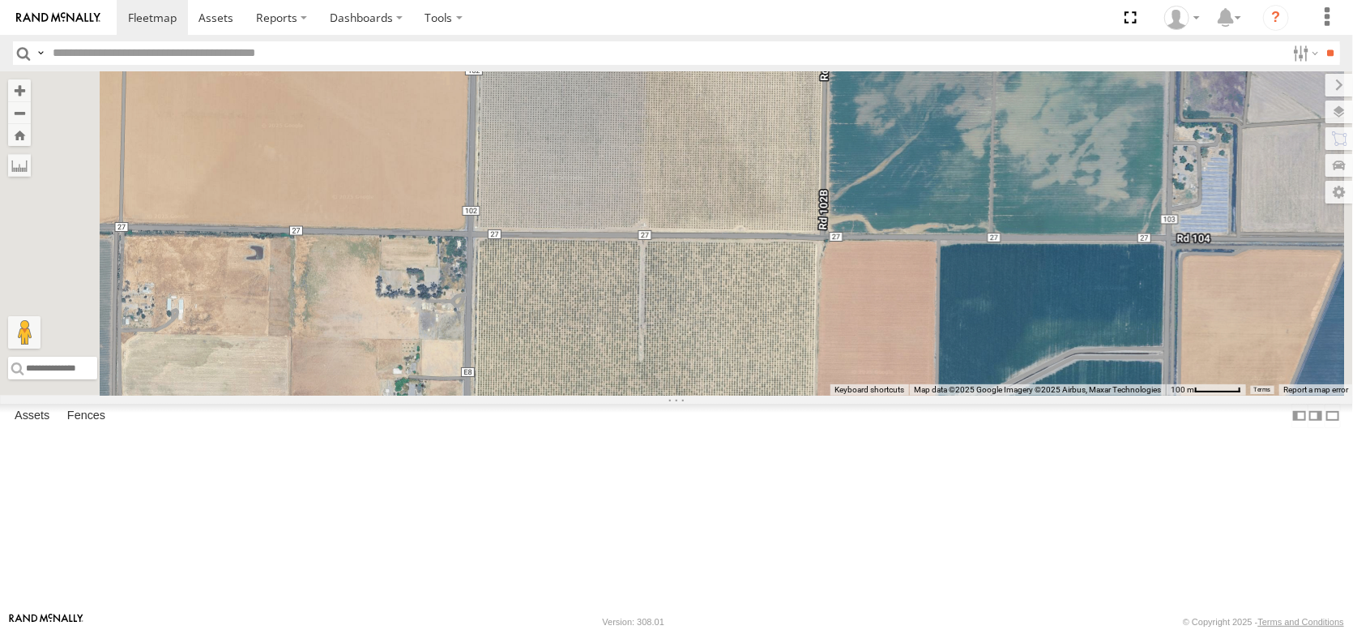
drag, startPoint x: 822, startPoint y: 536, endPoint x: 759, endPoint y: 371, distance: 176.7
click at [770, 384] on div at bounding box center [676, 233] width 1353 height 324
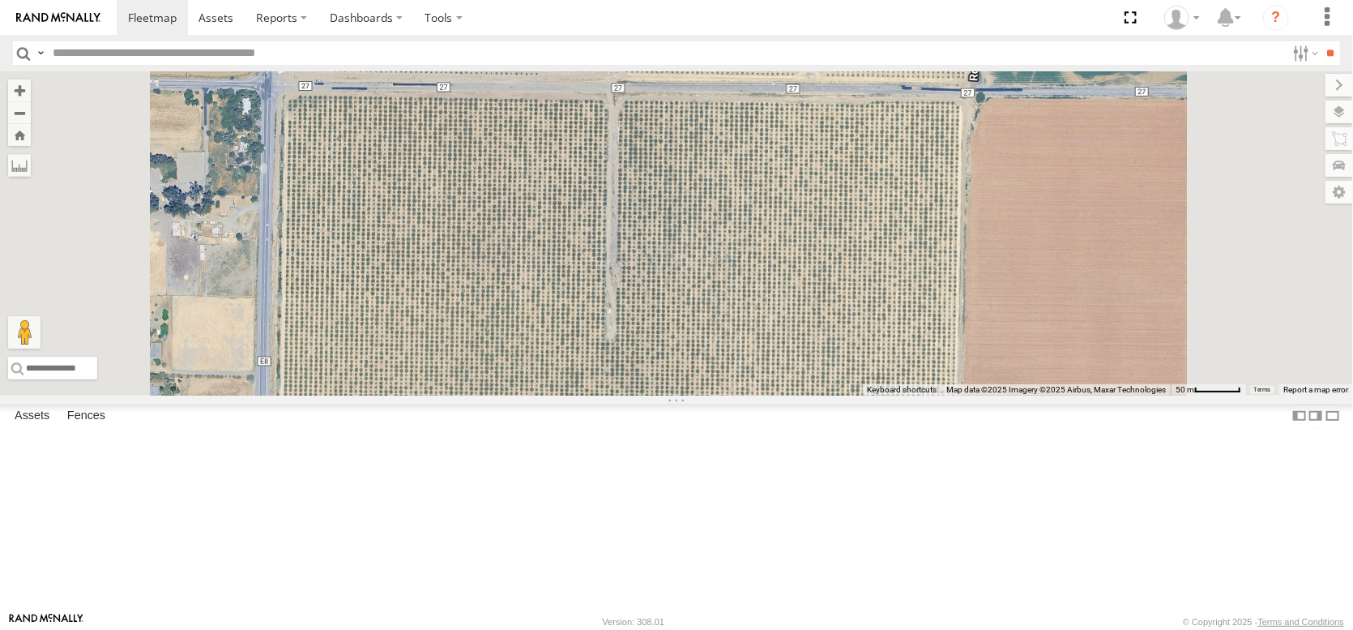
drag, startPoint x: 802, startPoint y: 367, endPoint x: 793, endPoint y: 567, distance: 200.3
click at [793, 395] on div at bounding box center [676, 233] width 1353 height 324
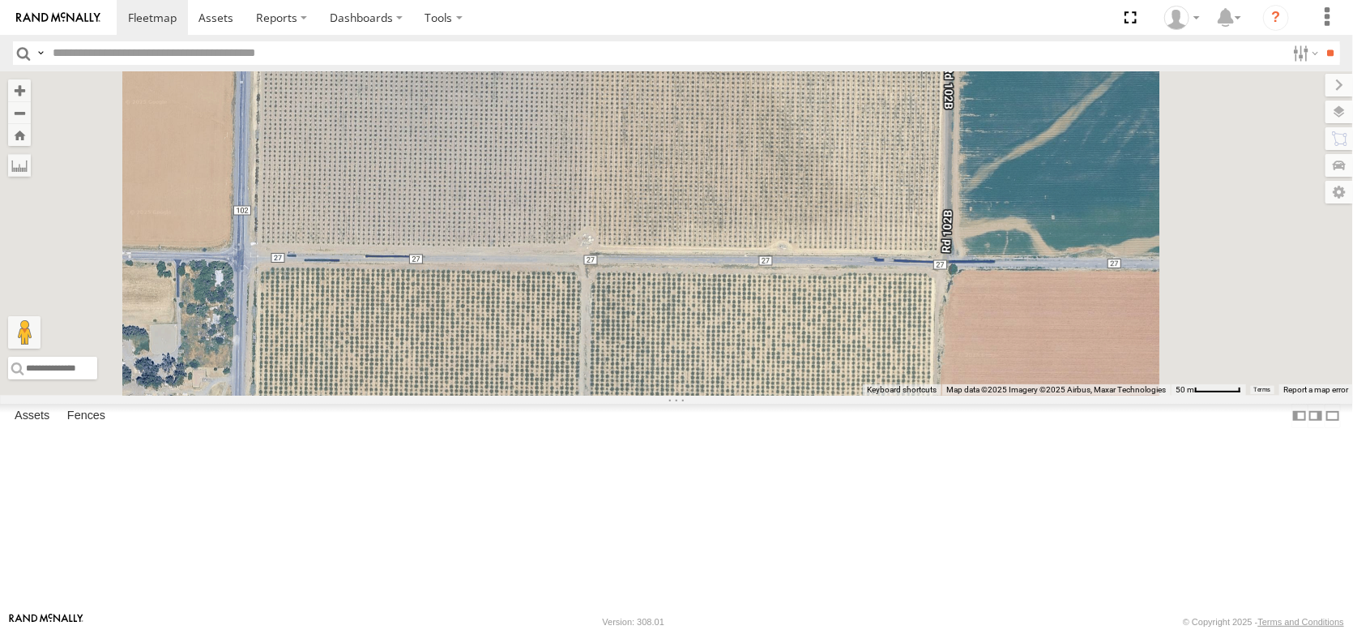
drag, startPoint x: 805, startPoint y: 311, endPoint x: 789, endPoint y: 412, distance: 101.6
click at [789, 395] on div at bounding box center [676, 233] width 1353 height 324
